Goal: Check status: Check status

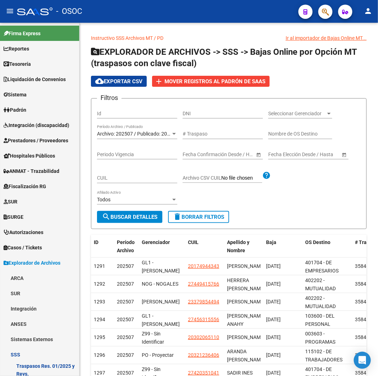
click at [330, 10] on button "button" at bounding box center [326, 12] width 14 height 14
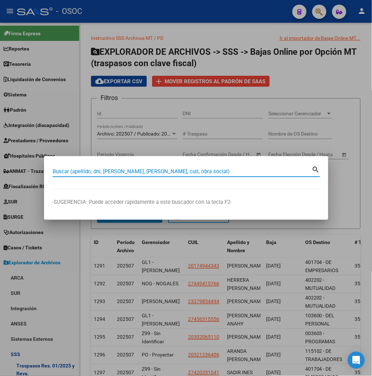
paste input "17295688"
type input "17295688"
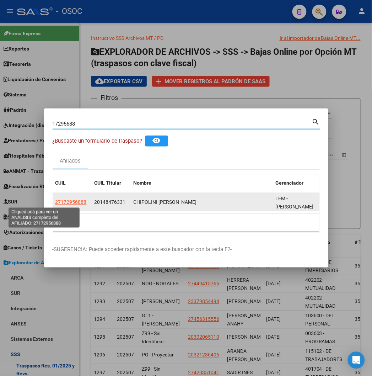
click at [55, 202] on span "27172956888" at bounding box center [70, 202] width 31 height 6
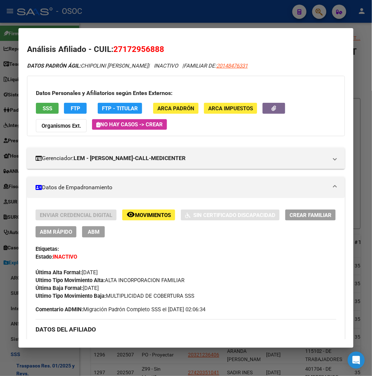
click at [191, 23] on div at bounding box center [186, 188] width 372 height 376
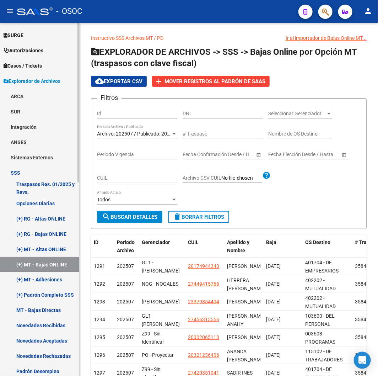
scroll to position [197, 0]
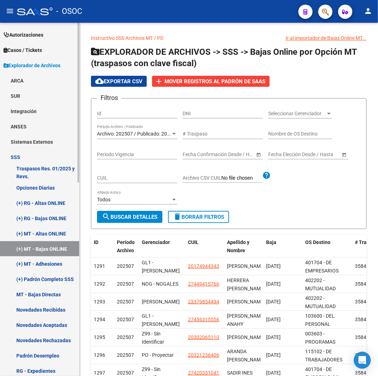
click at [35, 203] on link "(+) RG - Altas ONLINE" at bounding box center [39, 202] width 79 height 15
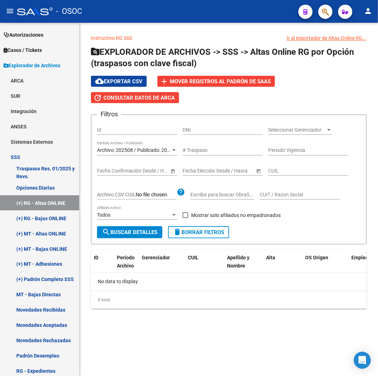
click at [106, 236] on mat-icon "search" at bounding box center [106, 232] width 9 height 9
click at [134, 156] on div "Archivo: 202508 / Publicado: 202507 Período Archivo / Publicado" at bounding box center [137, 151] width 80 height 20
click at [134, 152] on span "Archivo: 202508 / Publicado: 202507" at bounding box center [137, 150] width 81 height 6
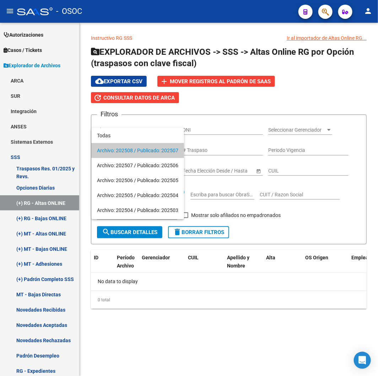
click at [135, 148] on span "Archivo: 202508 / Publicado: 202507" at bounding box center [137, 150] width 81 height 15
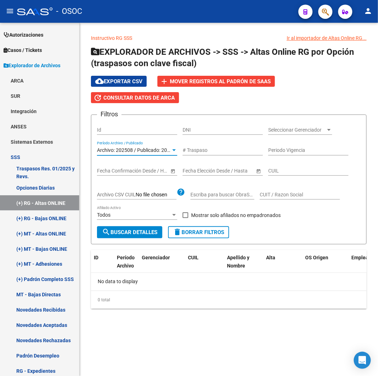
click at [168, 153] on span "Archivo: 202508 / Publicado: 202507" at bounding box center [137, 150] width 81 height 6
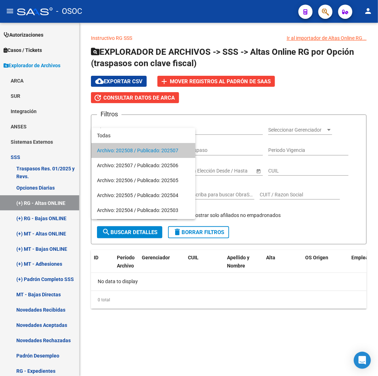
click at [172, 156] on span "Archivo: 202508 / Publicado: 202507" at bounding box center [143, 150] width 93 height 15
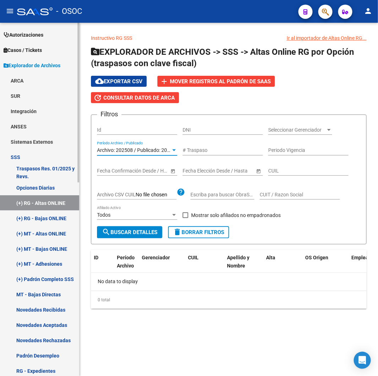
click at [55, 218] on link "(+) RG - Bajas ONLINE" at bounding box center [39, 217] width 79 height 15
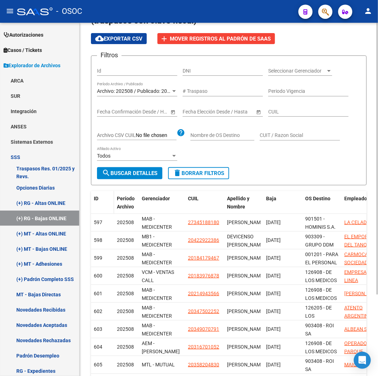
scroll to position [107, 0]
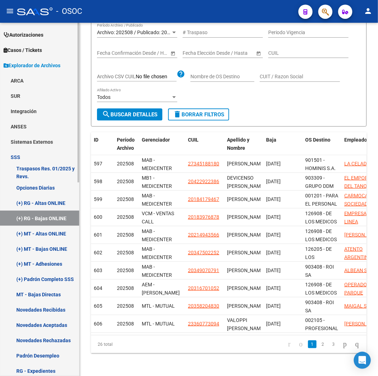
click at [33, 233] on link "(+) MT - Altas ONLINE" at bounding box center [39, 233] width 79 height 15
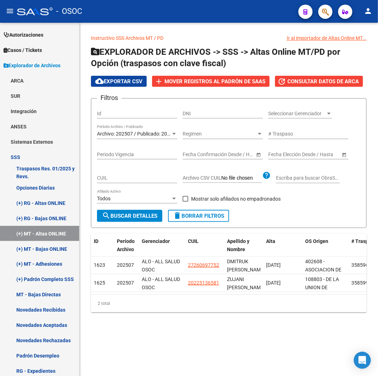
click at [162, 138] on div "Archivo: 202507 / Publicado: 202506 Período Archivo / Publicado" at bounding box center [137, 132] width 80 height 14
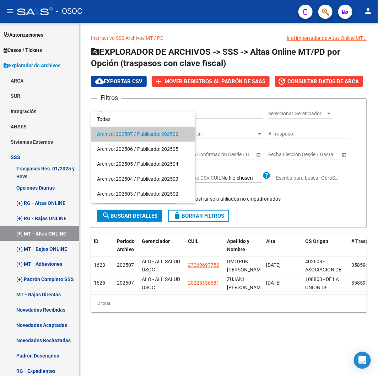
click at [51, 242] on div at bounding box center [189, 188] width 378 height 376
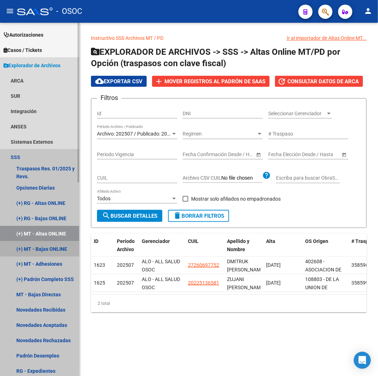
click at [50, 244] on link "(+) MT - Bajas ONLINE" at bounding box center [39, 248] width 79 height 15
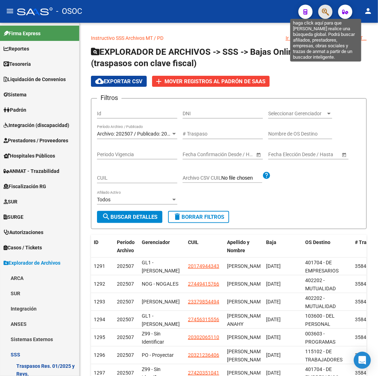
click at [323, 12] on icon "button" at bounding box center [325, 12] width 7 height 8
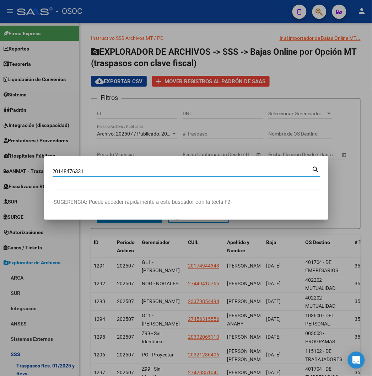
type input "20148476331"
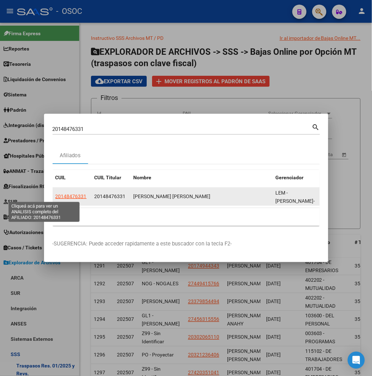
click at [55, 193] on span "20148476331" at bounding box center [70, 196] width 31 height 6
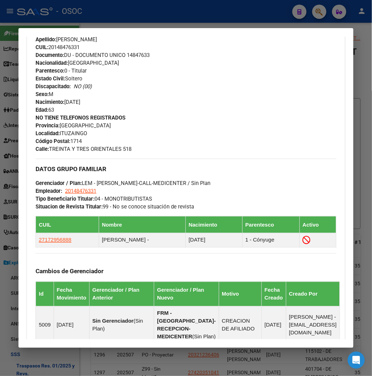
scroll to position [458, 0]
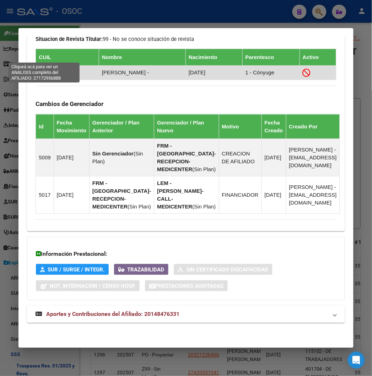
click at [47, 69] on span "27172956888" at bounding box center [55, 72] width 33 height 6
type textarea "27172956888"
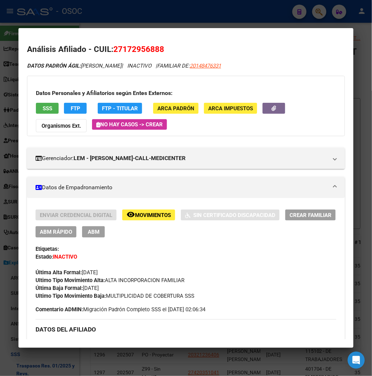
click at [43, 111] on span "SSS" at bounding box center [48, 108] width 10 height 6
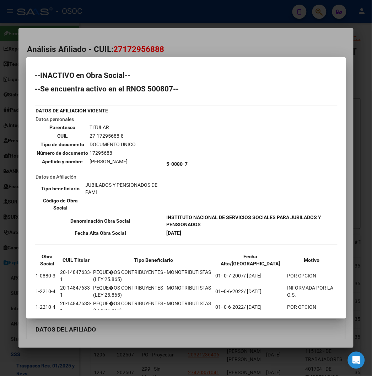
click at [138, 46] on div at bounding box center [186, 188] width 372 height 376
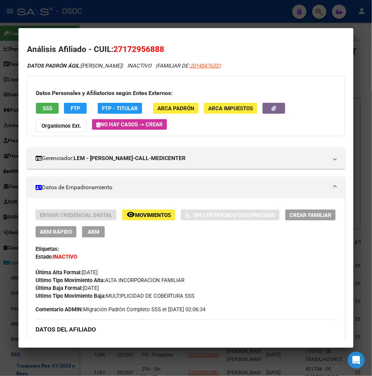
click at [64, 104] on button "FTP" at bounding box center [75, 108] width 23 height 11
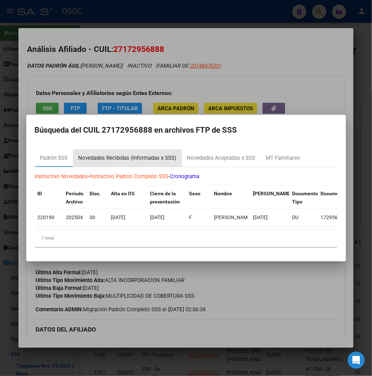
click at [132, 157] on div "Novedades Recibidas (informadas x SSS)" at bounding box center [128, 158] width 98 height 8
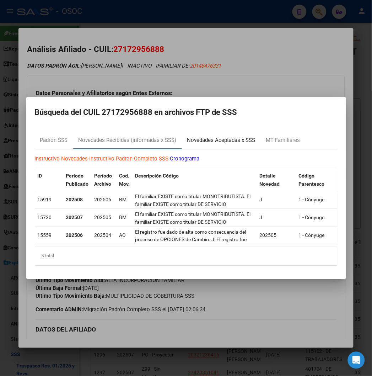
click at [187, 136] on div "Novedades Aceptadas x SSS" at bounding box center [221, 140] width 68 height 8
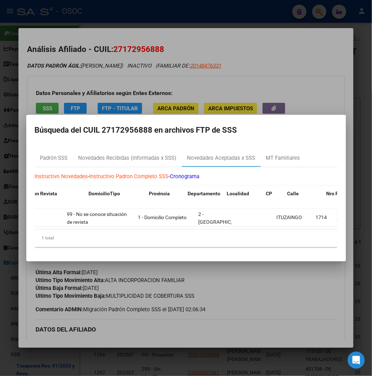
scroll to position [0, 539]
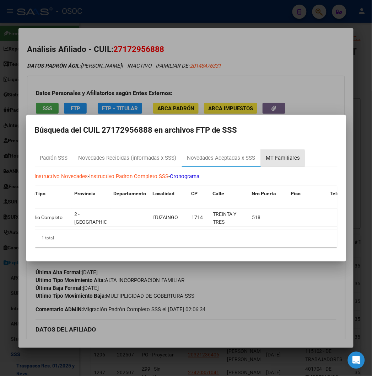
click at [266, 156] on div "MT Familiares" at bounding box center [283, 158] width 34 height 8
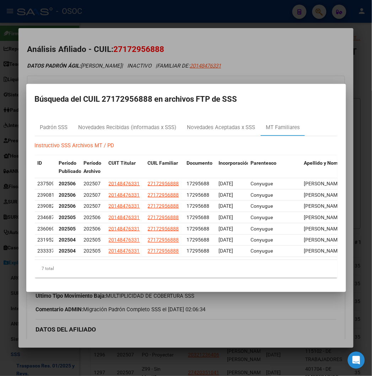
click at [111, 46] on div at bounding box center [186, 188] width 372 height 376
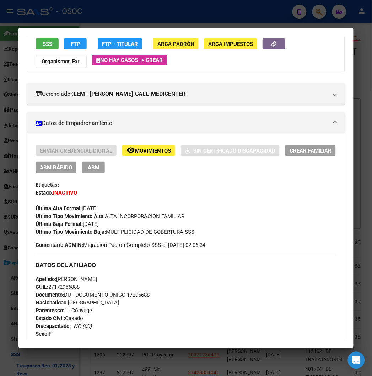
scroll to position [0, 0]
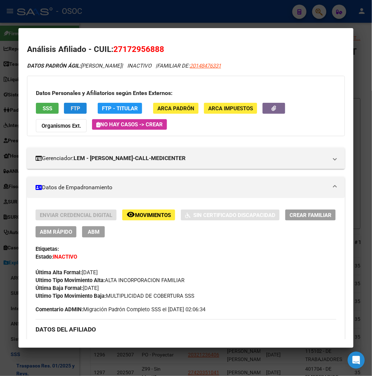
click at [71, 108] on span "FTP" at bounding box center [76, 108] width 10 height 6
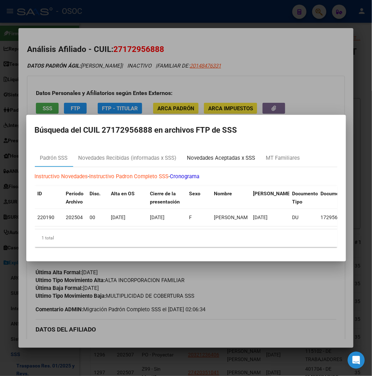
click at [187, 156] on div "Novedades Aceptadas x SSS" at bounding box center [221, 158] width 68 height 8
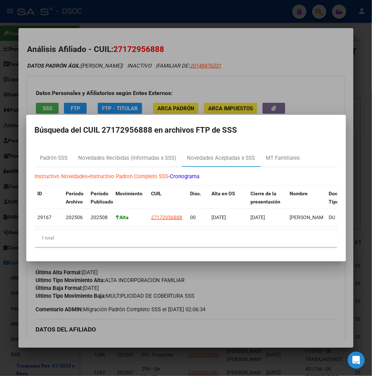
click at [129, 146] on mat-dialog-content "Padrón SSS Novedades Recibidas (informadas x SSS) Novedades Aceptadas x SSS MT …" at bounding box center [186, 198] width 320 height 109
click at [130, 150] on div "Novedades Recibidas (informadas x SSS)" at bounding box center [127, 158] width 109 height 17
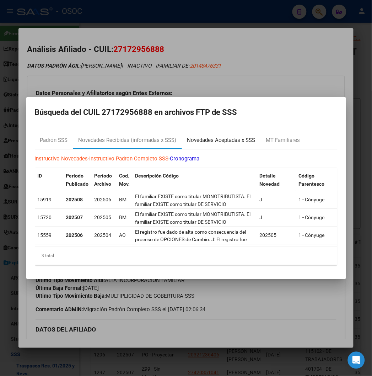
click at [203, 136] on div "Novedades Aceptadas x SSS" at bounding box center [221, 140] width 68 height 8
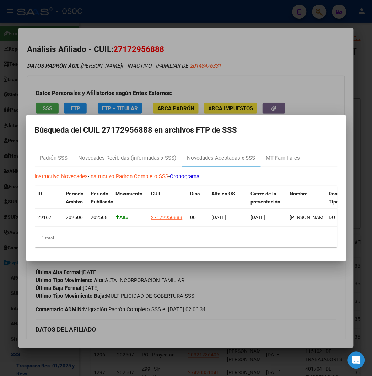
click at [118, 225] on datatable-selection "29167 202506 202508 Alta 27172956888 00 01/05/2025 30/06/2025 CHIPOLINI GLADYS …" at bounding box center [204, 225] width 338 height 6
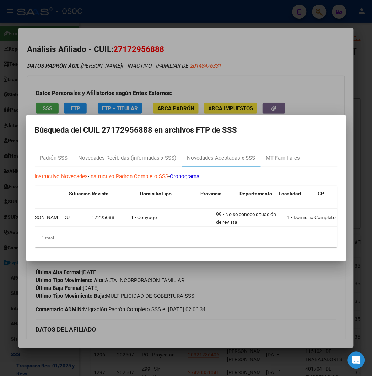
scroll to position [0, 414]
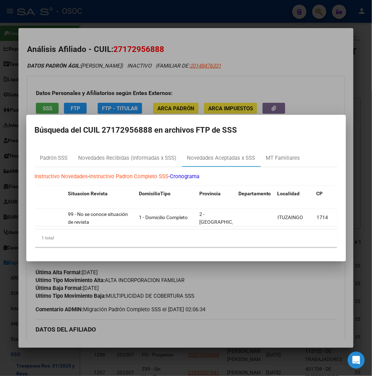
click at [190, 86] on div at bounding box center [186, 188] width 372 height 376
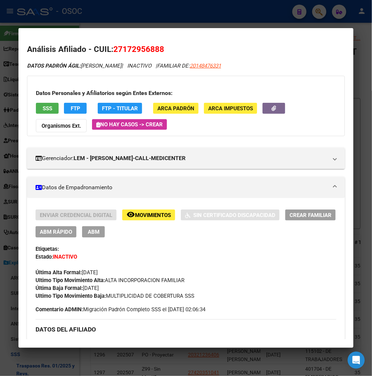
click at [43, 108] on span "SSS" at bounding box center [48, 108] width 10 height 6
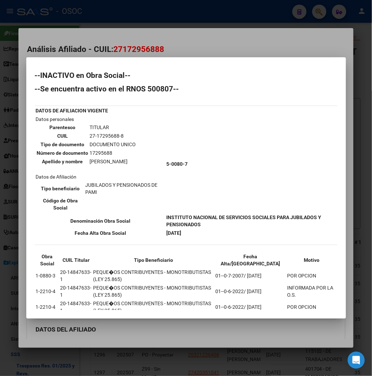
click at [144, 47] on div at bounding box center [186, 188] width 372 height 376
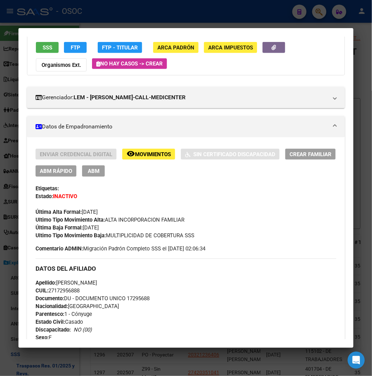
scroll to position [0, 0]
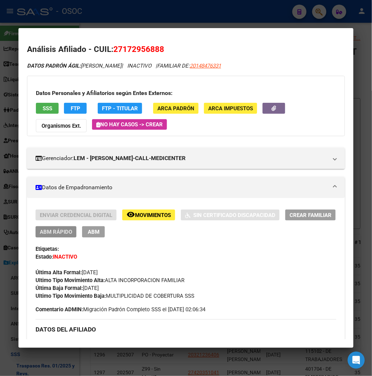
click at [40, 229] on span "ABM Rápido" at bounding box center [56, 232] width 32 height 6
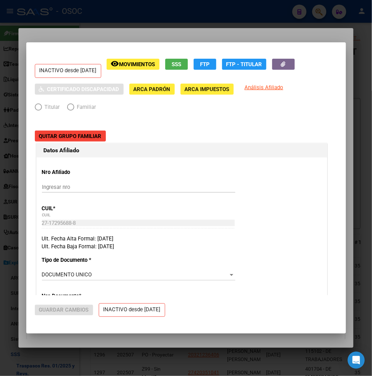
radio input "true"
type input "20-14847633-1"
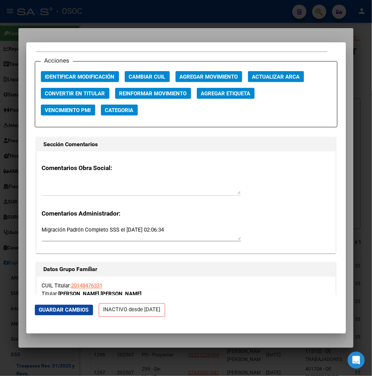
scroll to position [1027, 0]
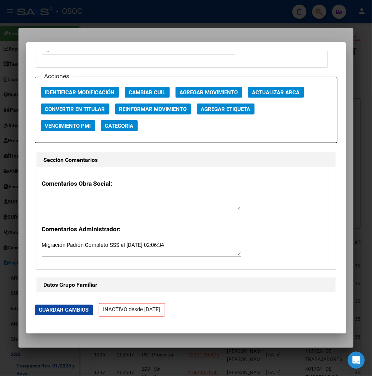
click at [187, 95] on span "Agregar Movimiento" at bounding box center [209, 92] width 58 height 6
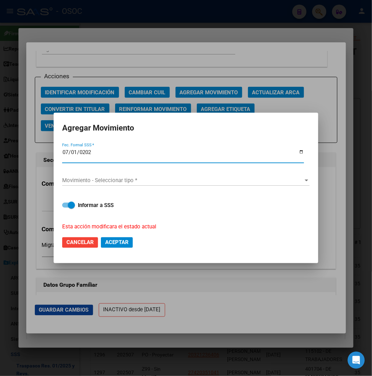
type input "2025-07-01"
click at [108, 180] on span "Movimiento - Seleccionar tipo *" at bounding box center [182, 180] width 241 height 6
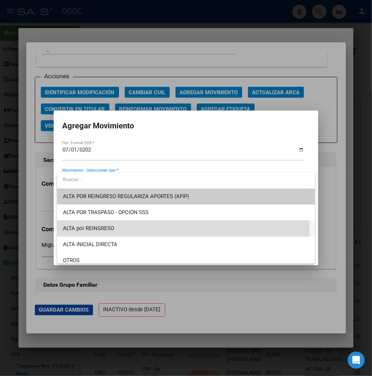
click at [150, 234] on span "ALTA por REINGRESO" at bounding box center [186, 228] width 247 height 16
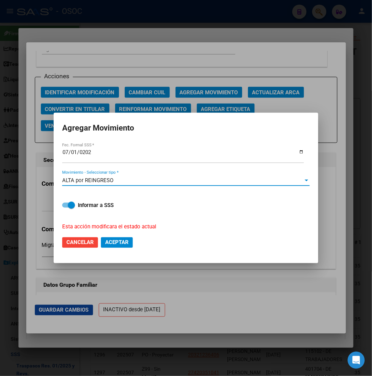
click at [115, 243] on span "Aceptar" at bounding box center [116, 242] width 23 height 6
checkbox input "false"
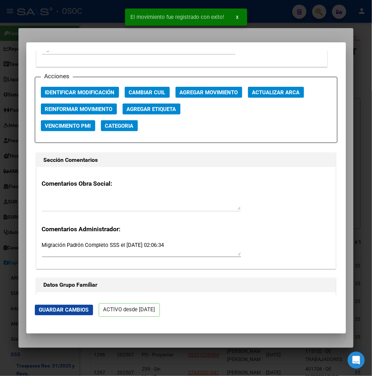
click at [88, 23] on div at bounding box center [186, 188] width 372 height 376
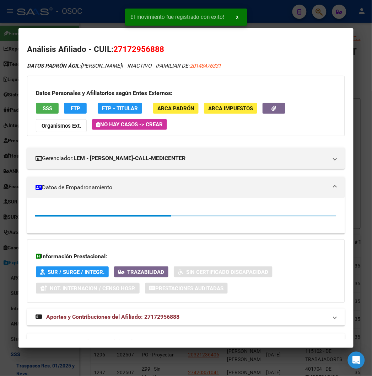
click at [89, 17] on div at bounding box center [186, 188] width 372 height 376
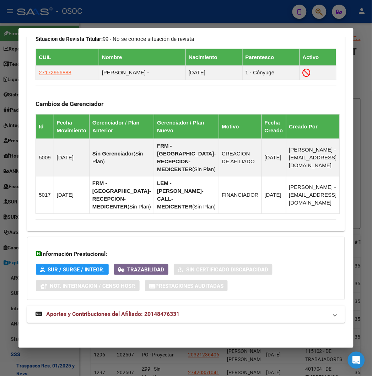
click at [256, 12] on div at bounding box center [186, 188] width 372 height 376
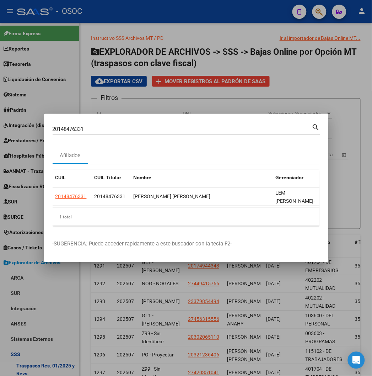
click at [337, 19] on div at bounding box center [186, 188] width 372 height 376
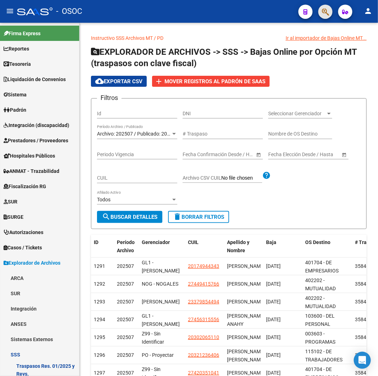
click at [319, 12] on button "button" at bounding box center [326, 12] width 14 height 14
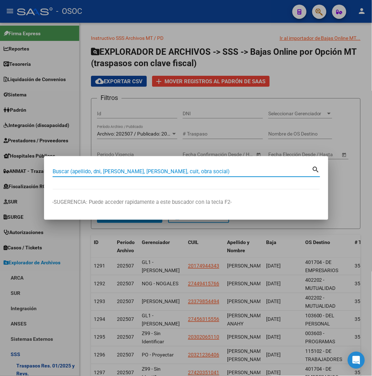
paste input "20284744897"
type input "20284744897"
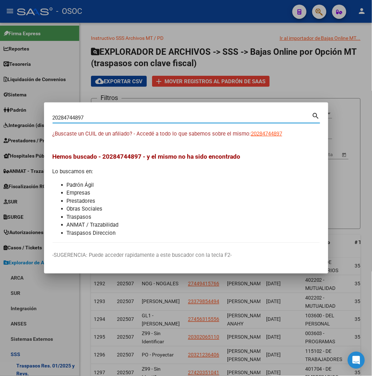
click at [310, 19] on div at bounding box center [186, 188] width 372 height 376
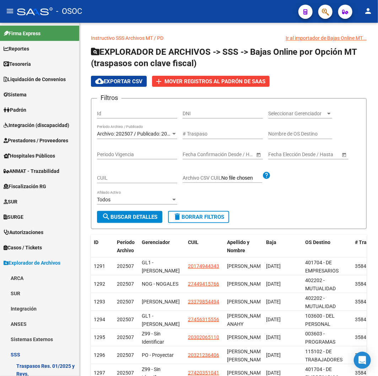
click at [316, 16] on div at bounding box center [323, 11] width 20 height 15
click at [325, 13] on icon "button" at bounding box center [325, 12] width 7 height 8
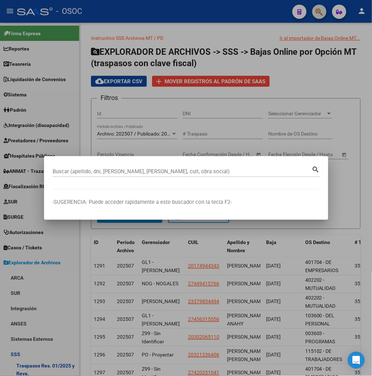
paste input "17295688"
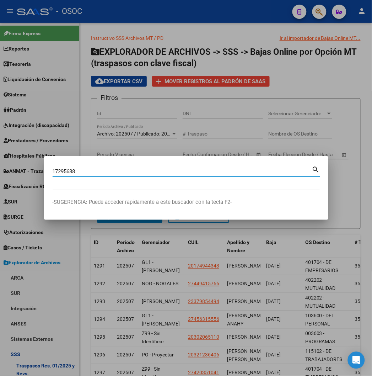
type input "17295688"
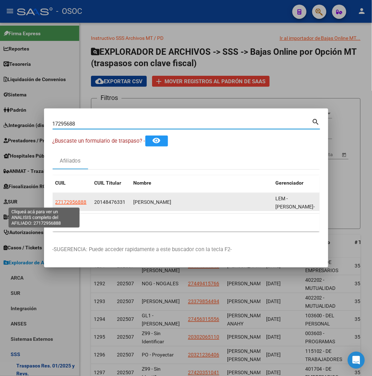
click at [55, 203] on span "27172956888" at bounding box center [70, 202] width 31 height 6
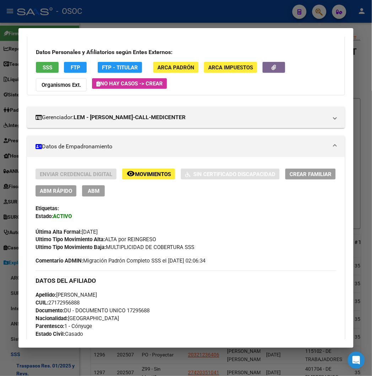
scroll to position [118, 0]
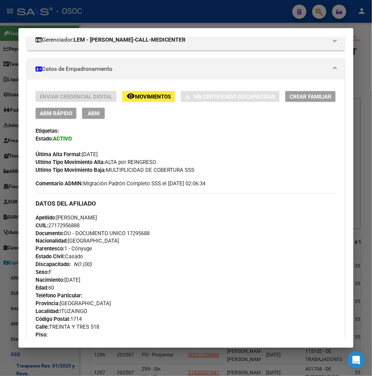
click at [130, 235] on span "Documento: DU - DOCUMENTO UNICO 17295688" at bounding box center [93, 233] width 114 height 6
copy span "17295688"
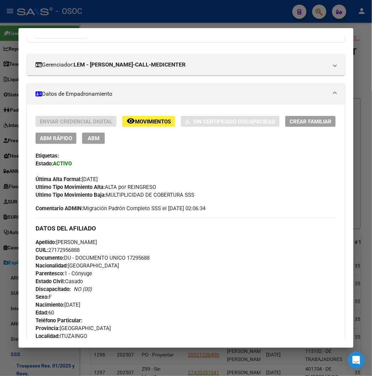
scroll to position [0, 0]
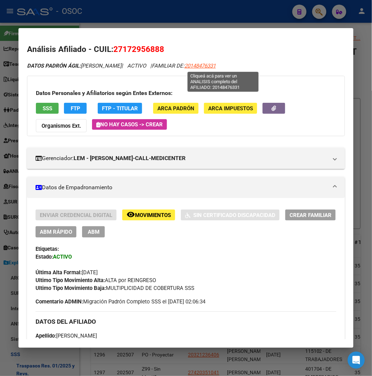
click at [216, 64] on span "20148476331" at bounding box center [200, 66] width 31 height 6
copy span "17295688"
type textarea "20148476331"
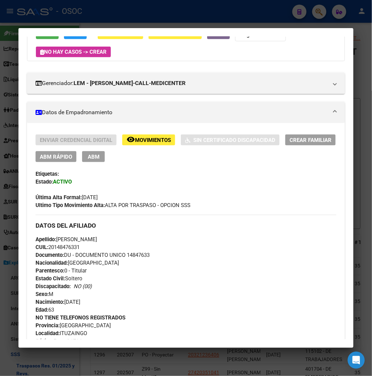
scroll to position [79, 0]
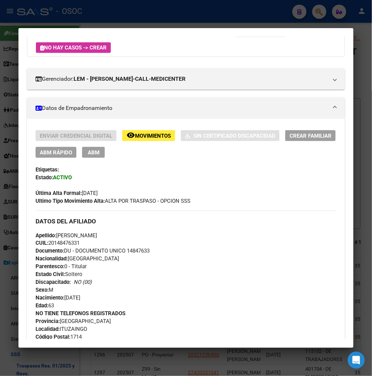
click at [137, 253] on span "Documento: DU - DOCUMENTO UNICO 14847633" at bounding box center [93, 251] width 114 height 6
copy span "14847633"
click at [144, 26] on div at bounding box center [186, 188] width 372 height 376
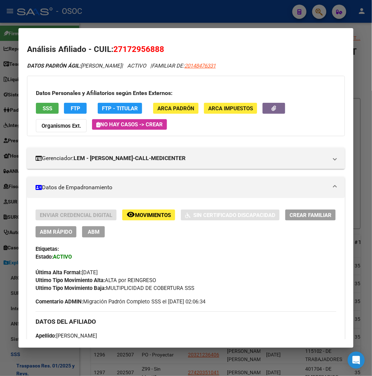
click at [80, 25] on div at bounding box center [186, 188] width 372 height 376
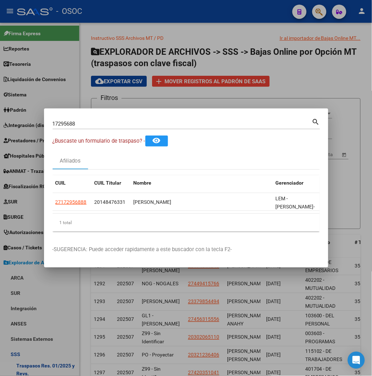
click at [53, 124] on input "17295688" at bounding box center [183, 124] width 260 height 6
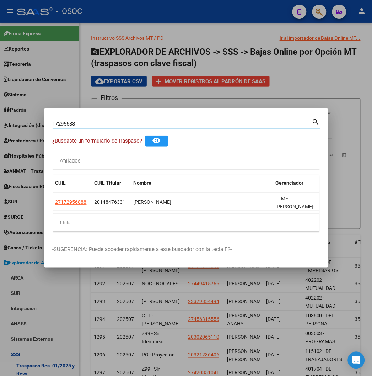
click at [53, 124] on input "17295688" at bounding box center [183, 124] width 260 height 6
paste input "92676699"
type input "92676699"
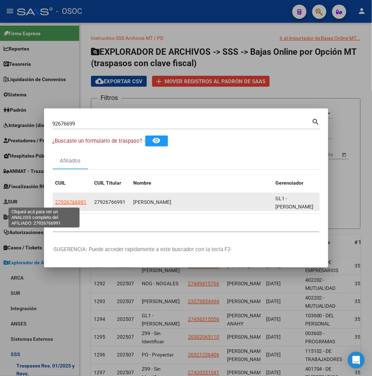
click at [55, 202] on span "27926766991" at bounding box center [70, 202] width 31 height 6
type textarea "27926766991"
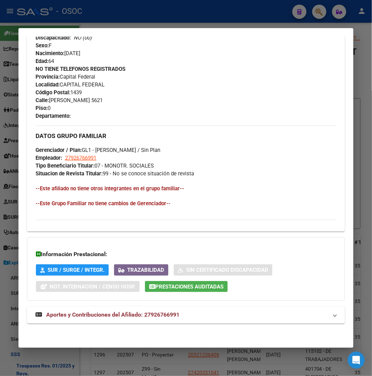
scroll to position [353, 0]
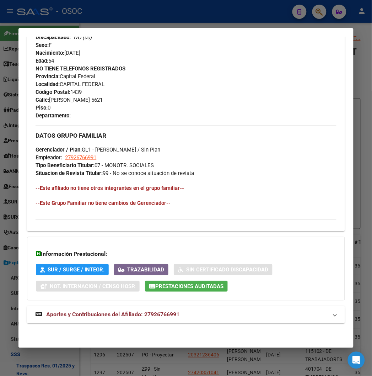
click at [106, 311] on span "Aportes y Contribuciones del Afiliado: 27926766991" at bounding box center [112, 314] width 133 height 7
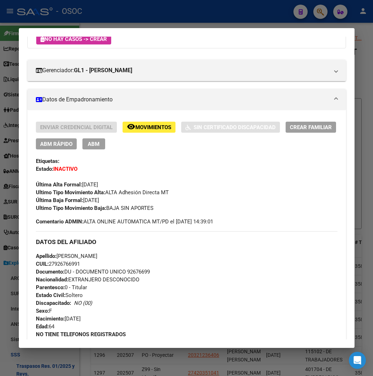
scroll to position [0, 0]
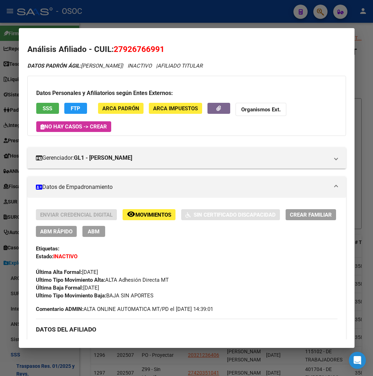
click at [43, 109] on span "SSS" at bounding box center [48, 108] width 10 height 6
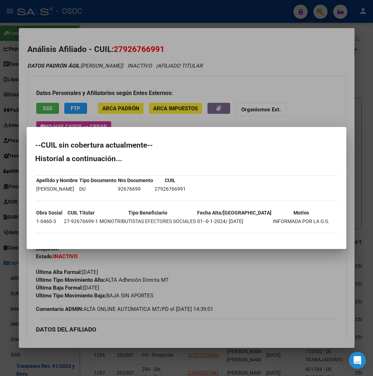
click at [305, 81] on div at bounding box center [186, 188] width 373 height 376
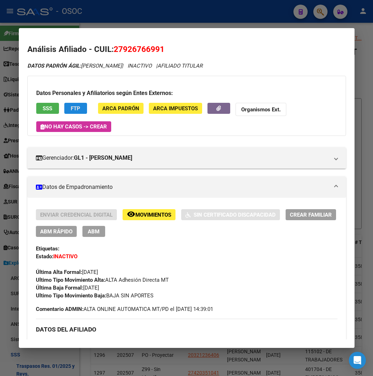
click at [71, 110] on span "FTP" at bounding box center [76, 108] width 10 height 6
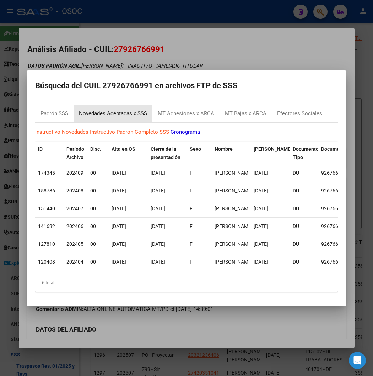
click at [84, 105] on div "Novedades Aceptadas x SSS" at bounding box center [113, 113] width 79 height 17
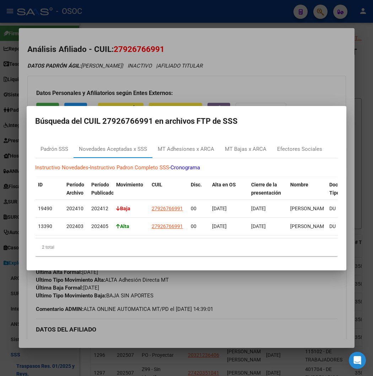
click at [246, 78] on div at bounding box center [186, 188] width 373 height 376
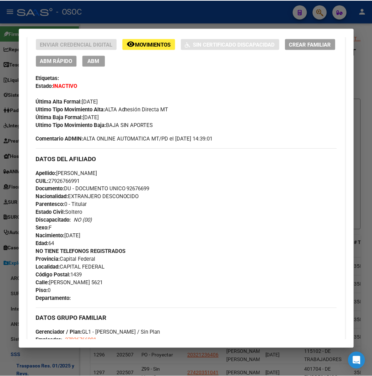
scroll to position [30, 0]
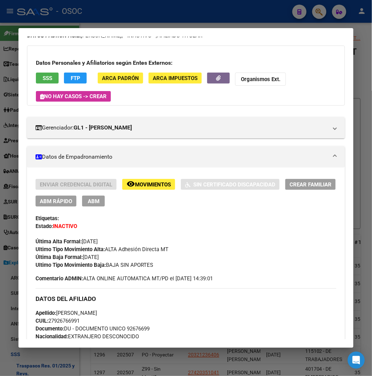
click at [116, 18] on div at bounding box center [186, 188] width 372 height 376
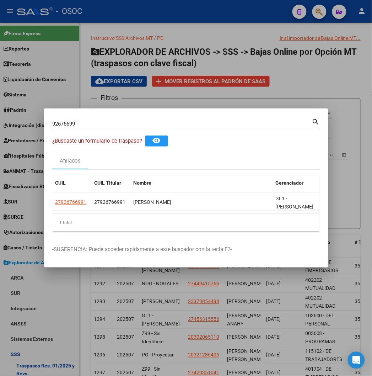
click at [95, 130] on div "92676699 Buscar (apellido, dni, cuil, nro traspaso, cuit, obra social) search" at bounding box center [187, 126] width 268 height 19
click at [93, 128] on div "92676699 Buscar (apellido, dni, cuil, nro traspaso, cuit, obra social)" at bounding box center [183, 123] width 260 height 11
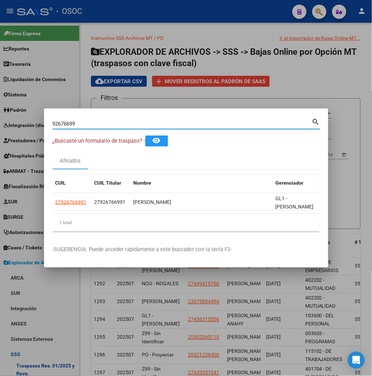
click at [89, 125] on input "92676699" at bounding box center [183, 124] width 260 height 6
paste input "14942168"
type input "14942168"
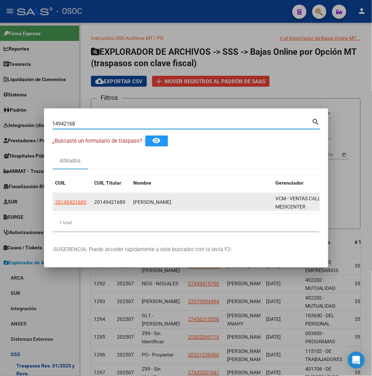
click at [53, 208] on datatable-body-cell "20149421689" at bounding box center [72, 201] width 39 height 17
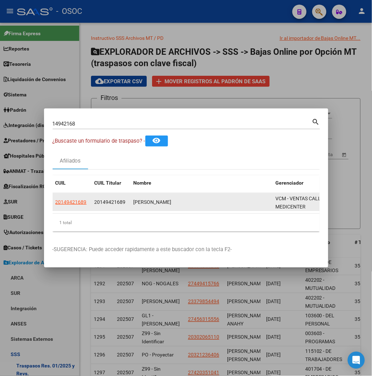
click at [53, 208] on datatable-body-cell "20149421689" at bounding box center [72, 201] width 39 height 17
click at [53, 206] on datatable-body-cell "20149421689" at bounding box center [72, 201] width 39 height 17
click at [55, 205] on app-link-go-to "20149421689" at bounding box center [70, 202] width 31 height 8
click at [58, 203] on span "20149421689" at bounding box center [70, 202] width 31 height 6
type textarea "20149421689"
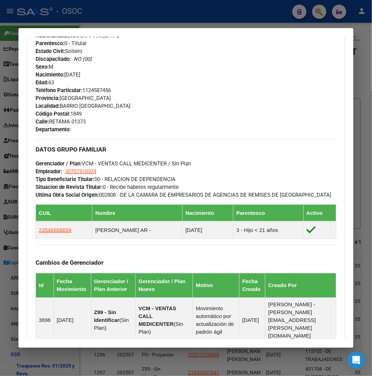
scroll to position [437, 0]
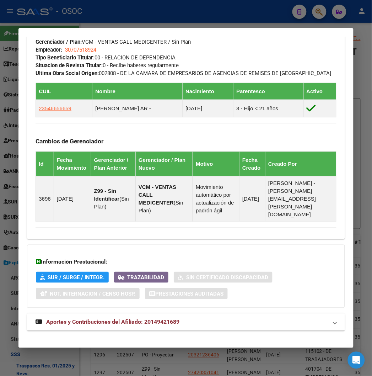
drag, startPoint x: 135, startPoint y: 320, endPoint x: 132, endPoint y: 325, distance: 6.1
click at [135, 320] on mat-expansion-panel-header "Aportes y Contribuciones del Afiliado: 20149421689" at bounding box center [186, 322] width 318 height 17
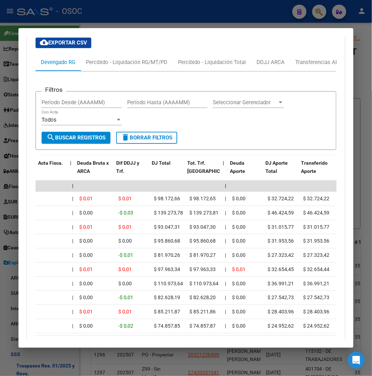
scroll to position [0, 112]
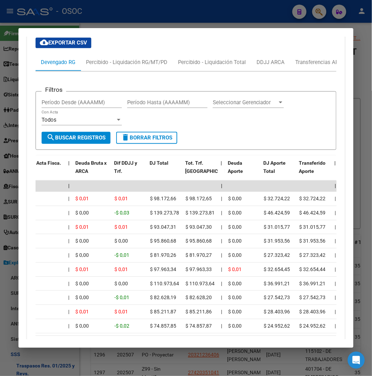
drag, startPoint x: 105, startPoint y: 331, endPoint x: 39, endPoint y: 334, distance: 65.5
click at [39, 334] on datatable-body "| | | | | | | | | | | | | 202506 30707518924 $ 0,01 | | $ 0,01 $ 0,01 $ 98.172,…" at bounding box center [193, 258] width 315 height 155
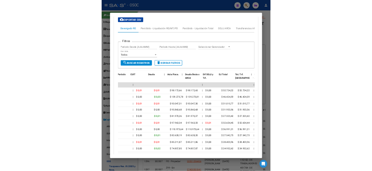
scroll to position [0, 0]
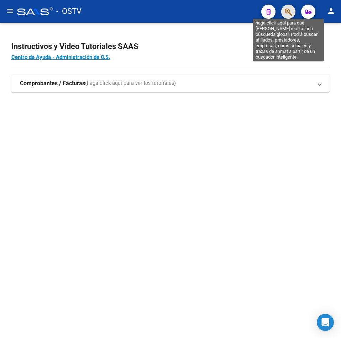
click at [287, 9] on icon "button" at bounding box center [287, 12] width 7 height 8
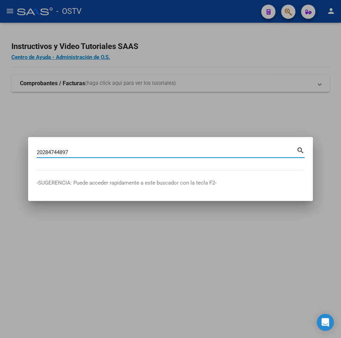
type input "20284744897"
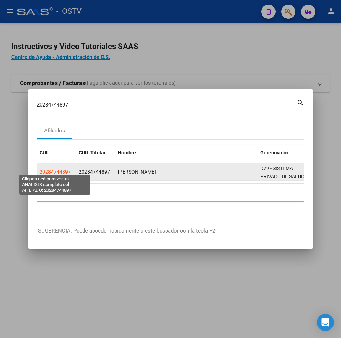
click at [50, 171] on span "20284744897" at bounding box center [54, 172] width 31 height 6
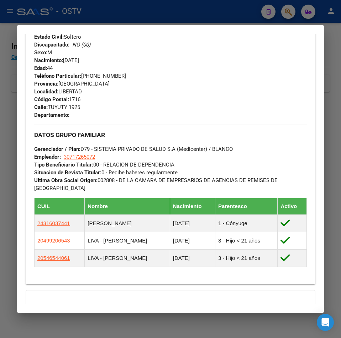
scroll to position [407, 0]
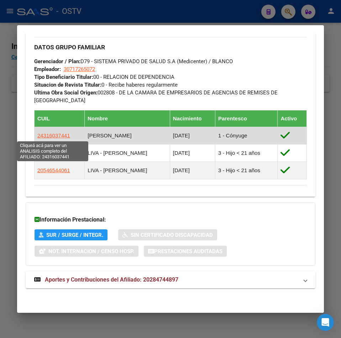
click at [46, 135] on span "24316037441" at bounding box center [53, 136] width 33 height 6
type textarea "24316037441"
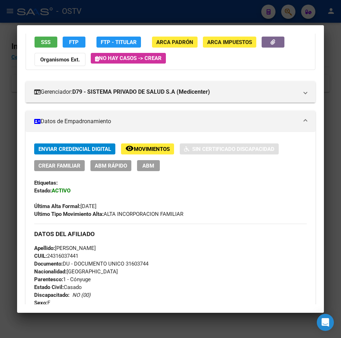
scroll to position [0, 0]
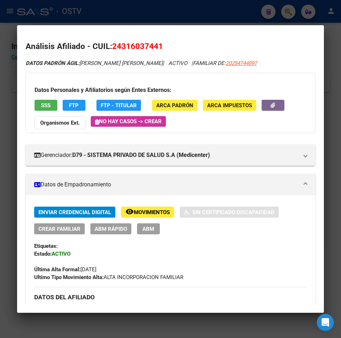
click at [49, 108] on span "SSS" at bounding box center [46, 105] width 10 height 6
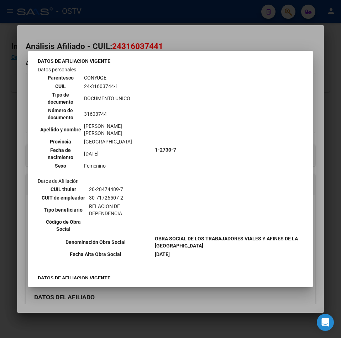
scroll to position [284, 0]
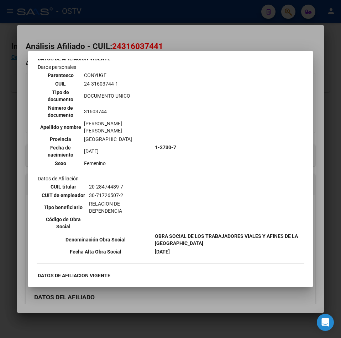
click at [184, 37] on div at bounding box center [170, 169] width 341 height 338
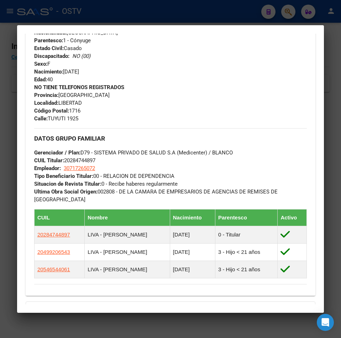
scroll to position [419, 0]
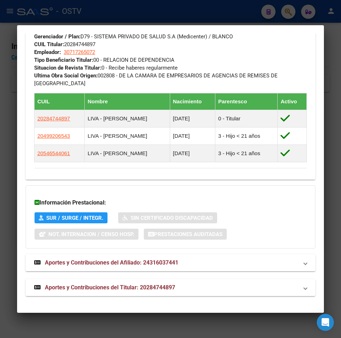
click at [99, 293] on mat-expansion-panel-header "Aportes y Contribuciones del Titular: 20284744897" at bounding box center [170, 287] width 289 height 17
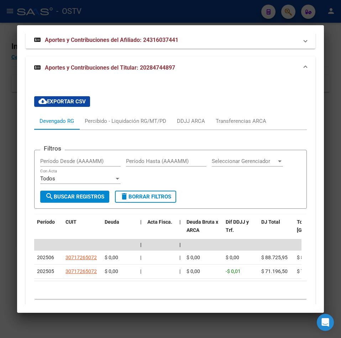
scroll to position [679, 0]
